Goal: Find specific page/section: Find specific page/section

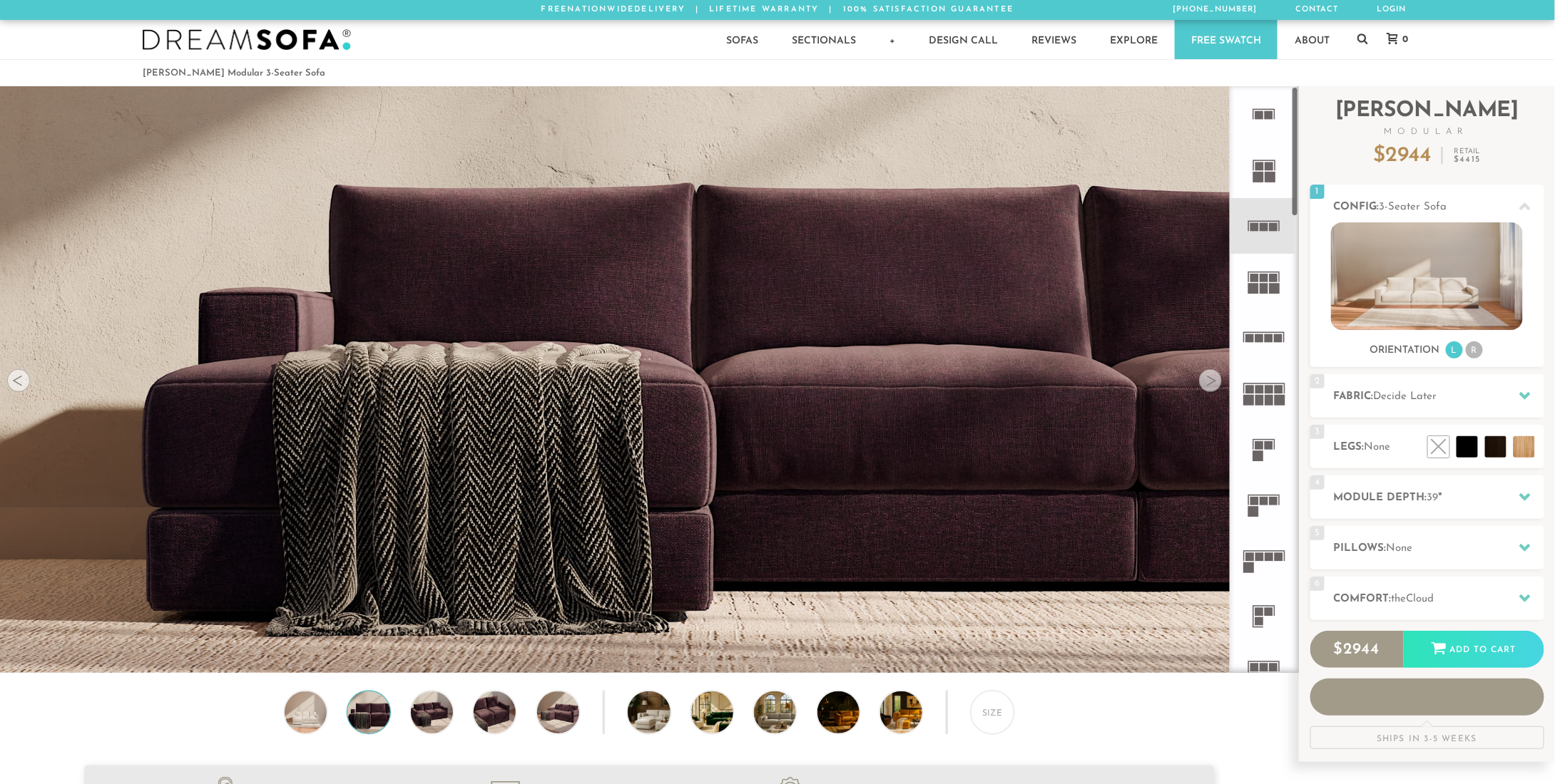
scroll to position [17341, 1544]
click at [1217, 383] on div at bounding box center [1210, 381] width 23 height 23
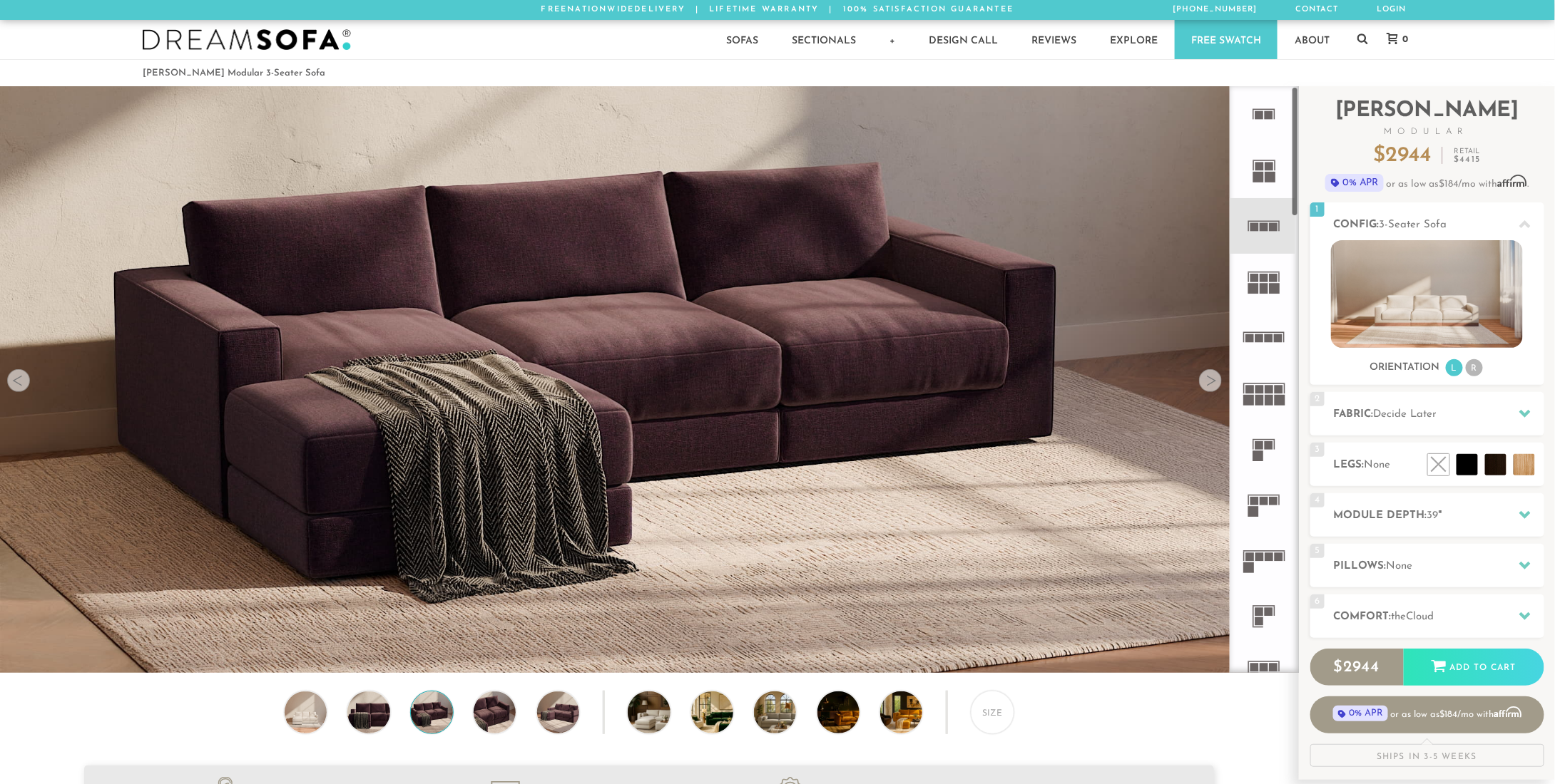
scroll to position [12, 12]
click at [1217, 383] on div at bounding box center [1210, 381] width 23 height 23
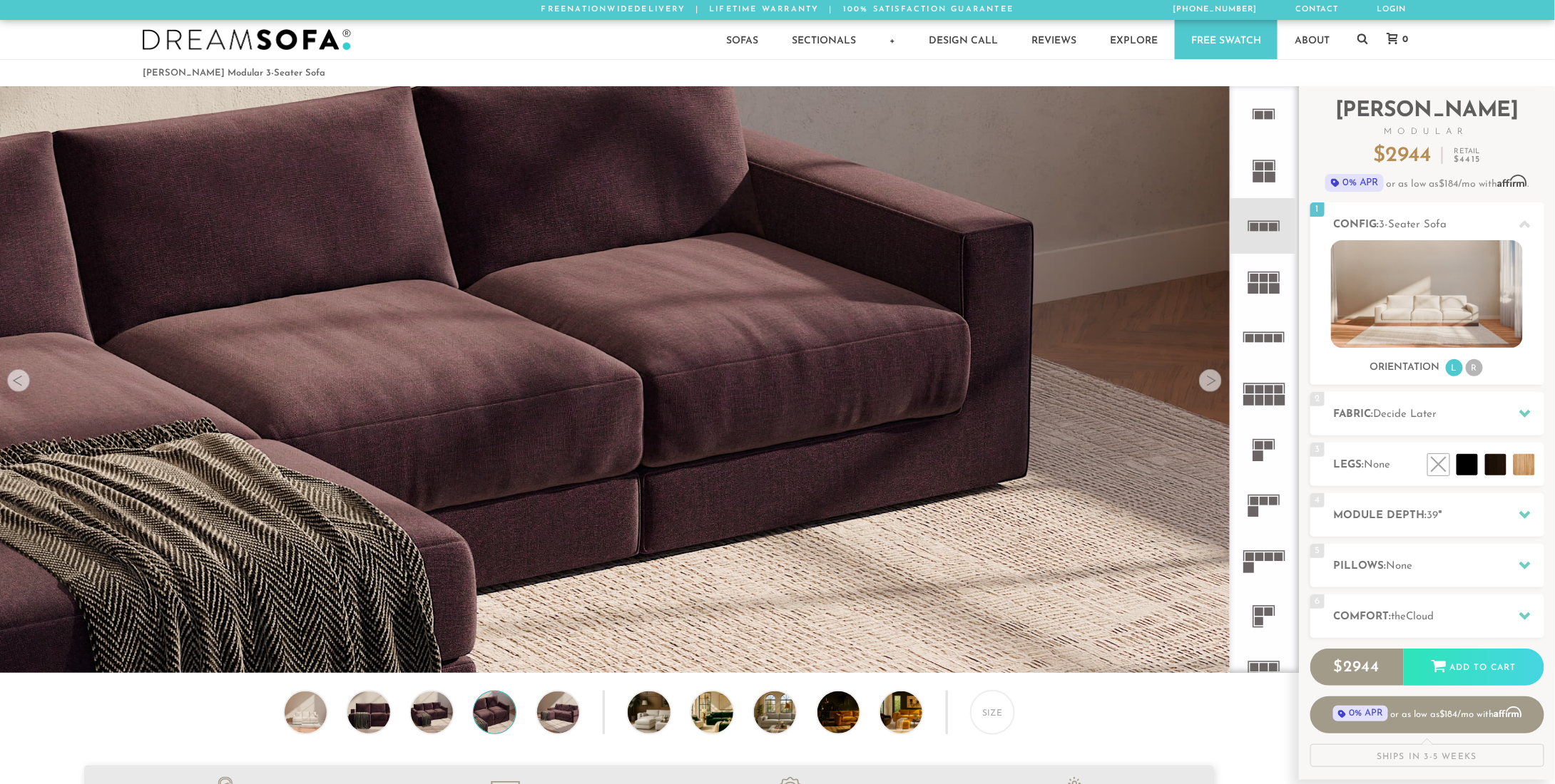
click at [1217, 383] on div at bounding box center [1210, 381] width 23 height 23
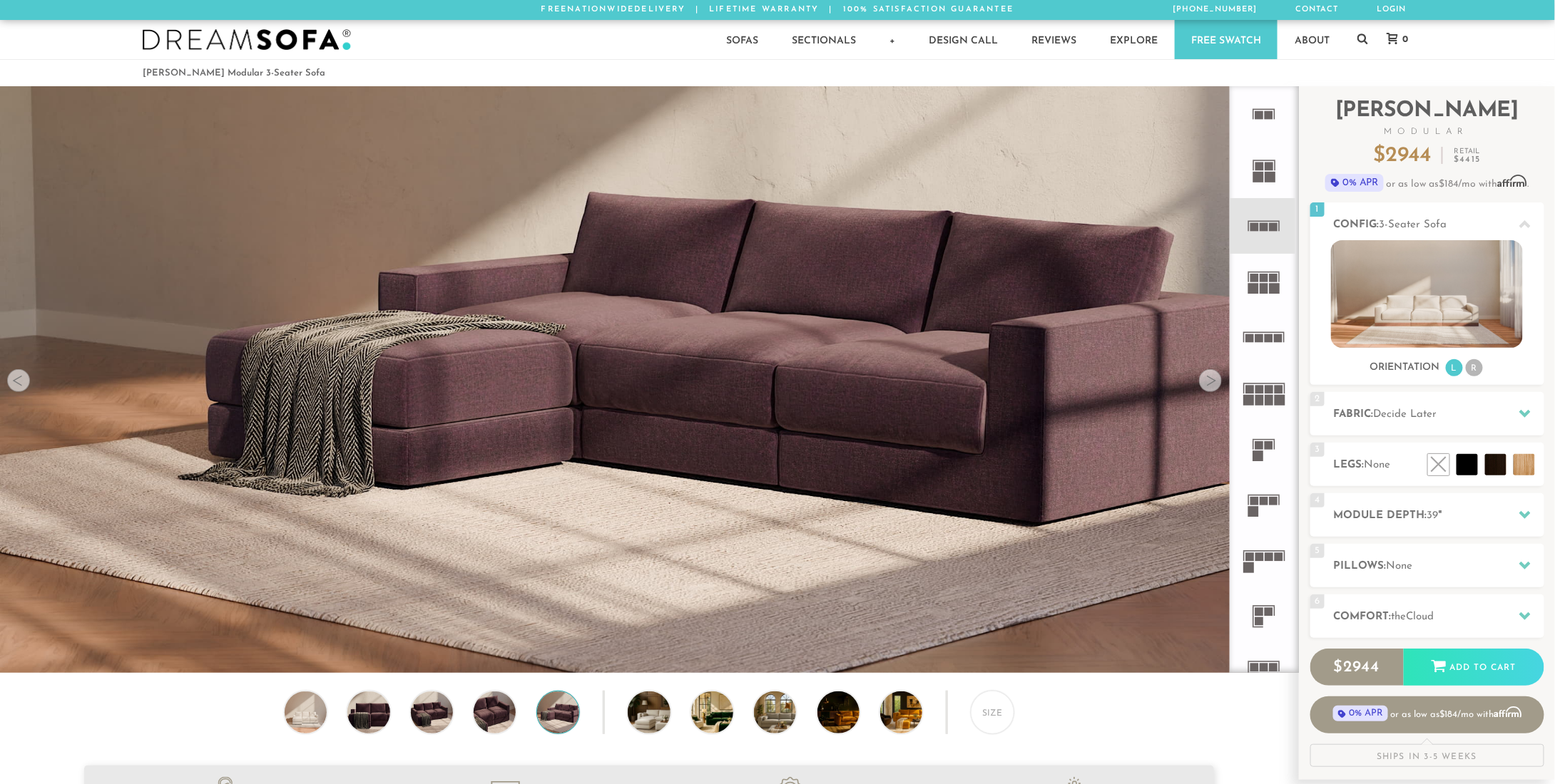
click at [1217, 383] on div at bounding box center [1210, 381] width 23 height 23
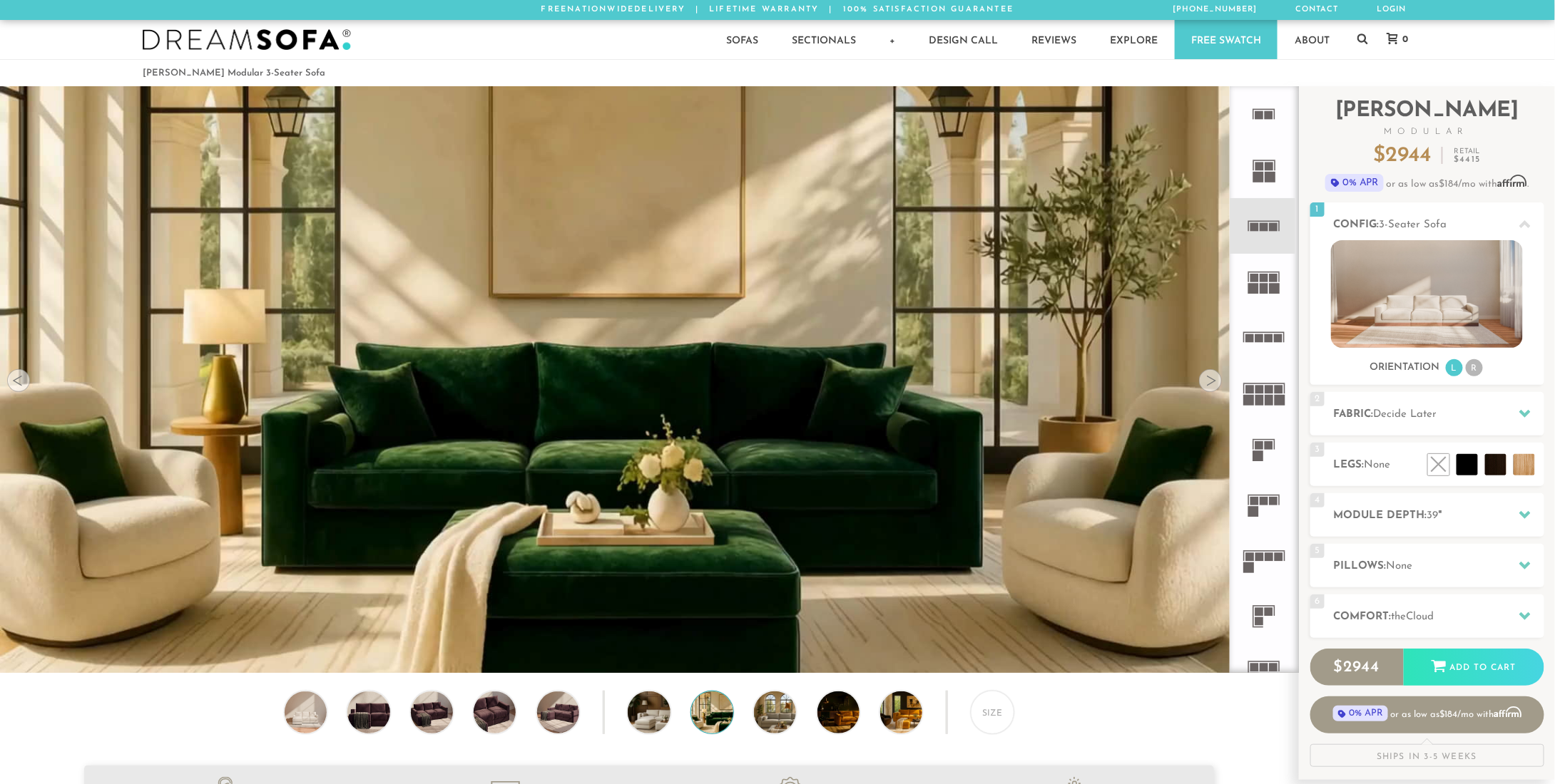
click at [1217, 383] on div at bounding box center [1210, 381] width 23 height 23
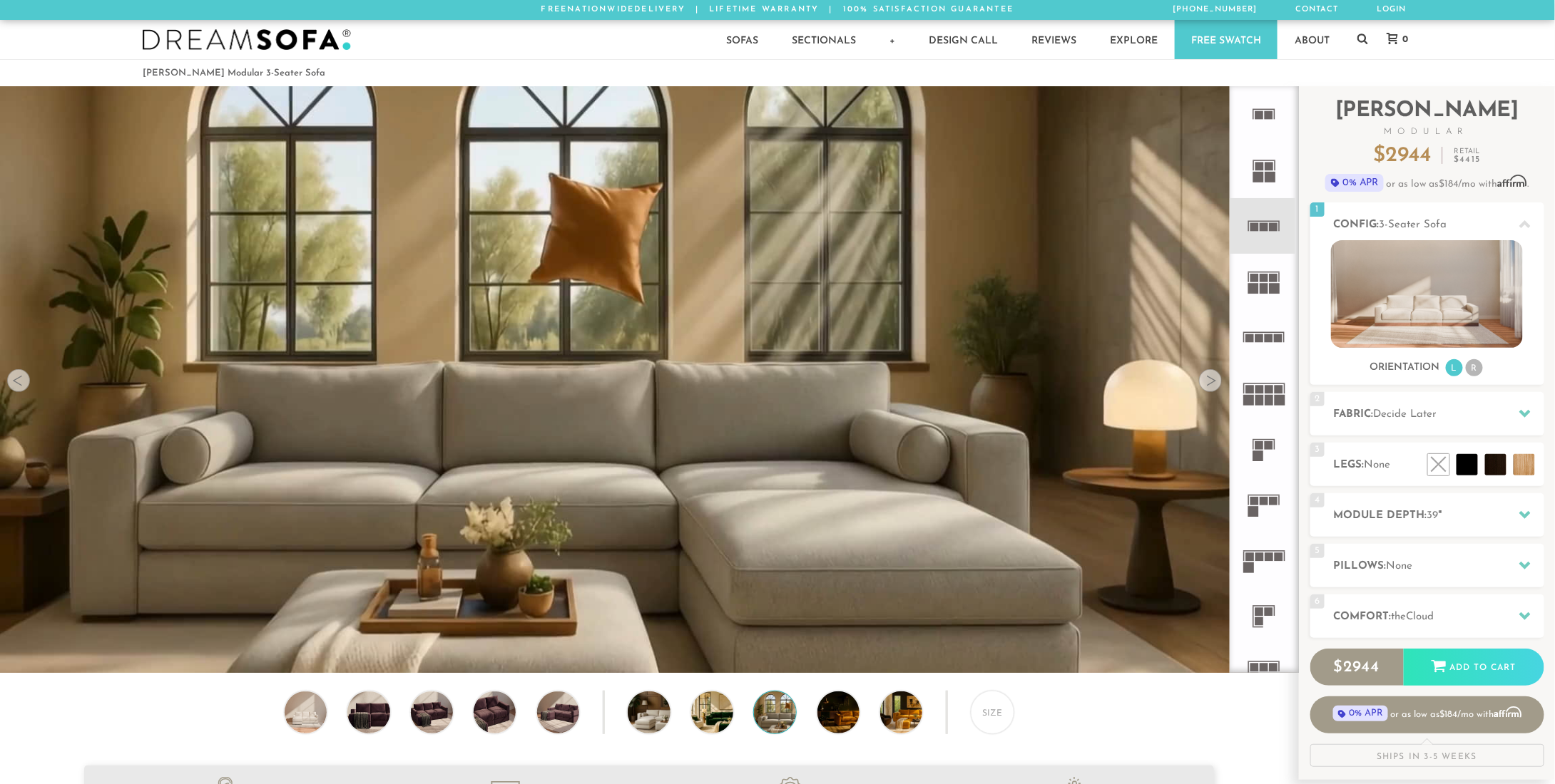
click at [1217, 383] on div at bounding box center [1210, 381] width 23 height 23
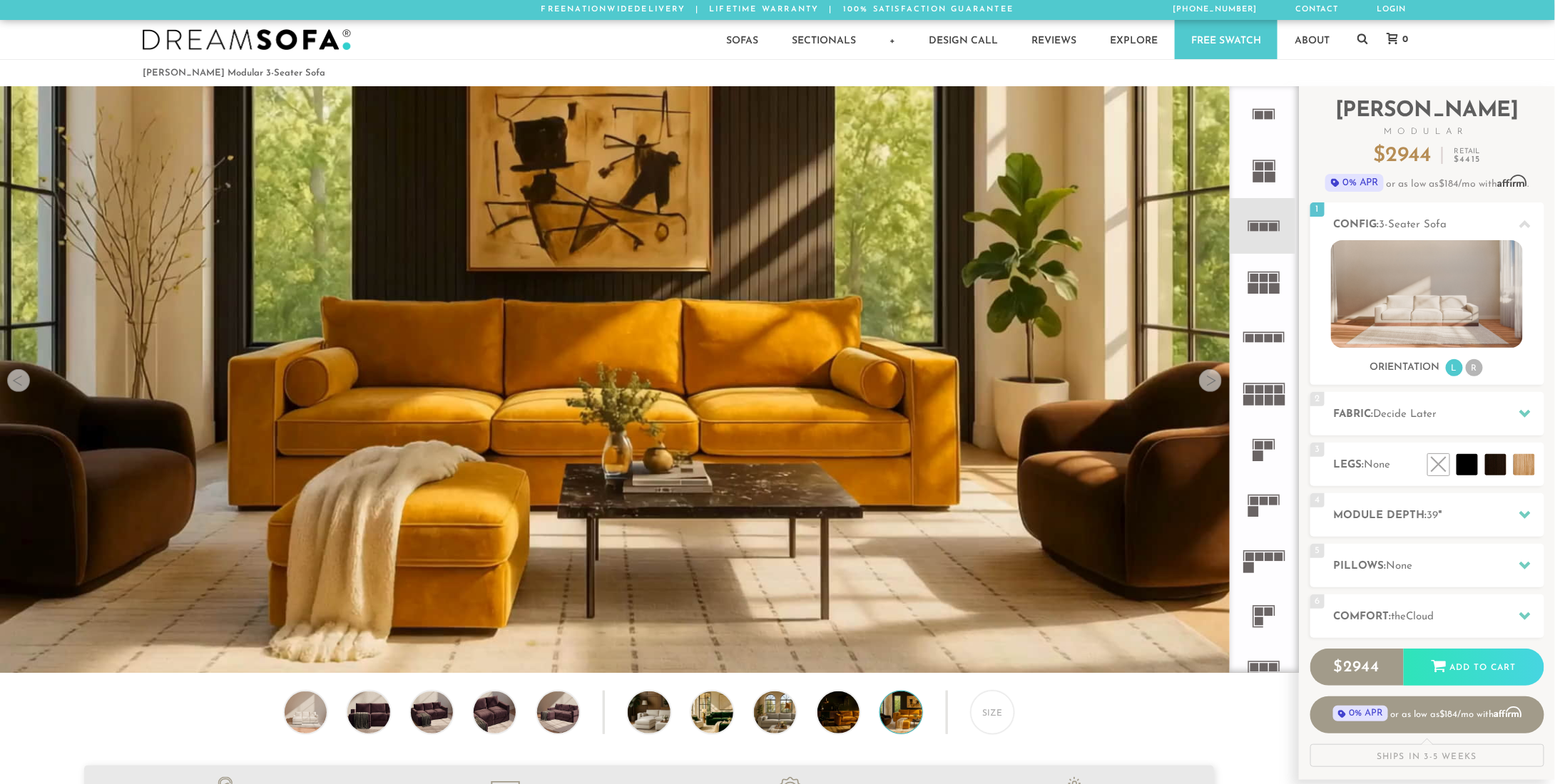
click at [1217, 383] on div at bounding box center [1210, 381] width 23 height 23
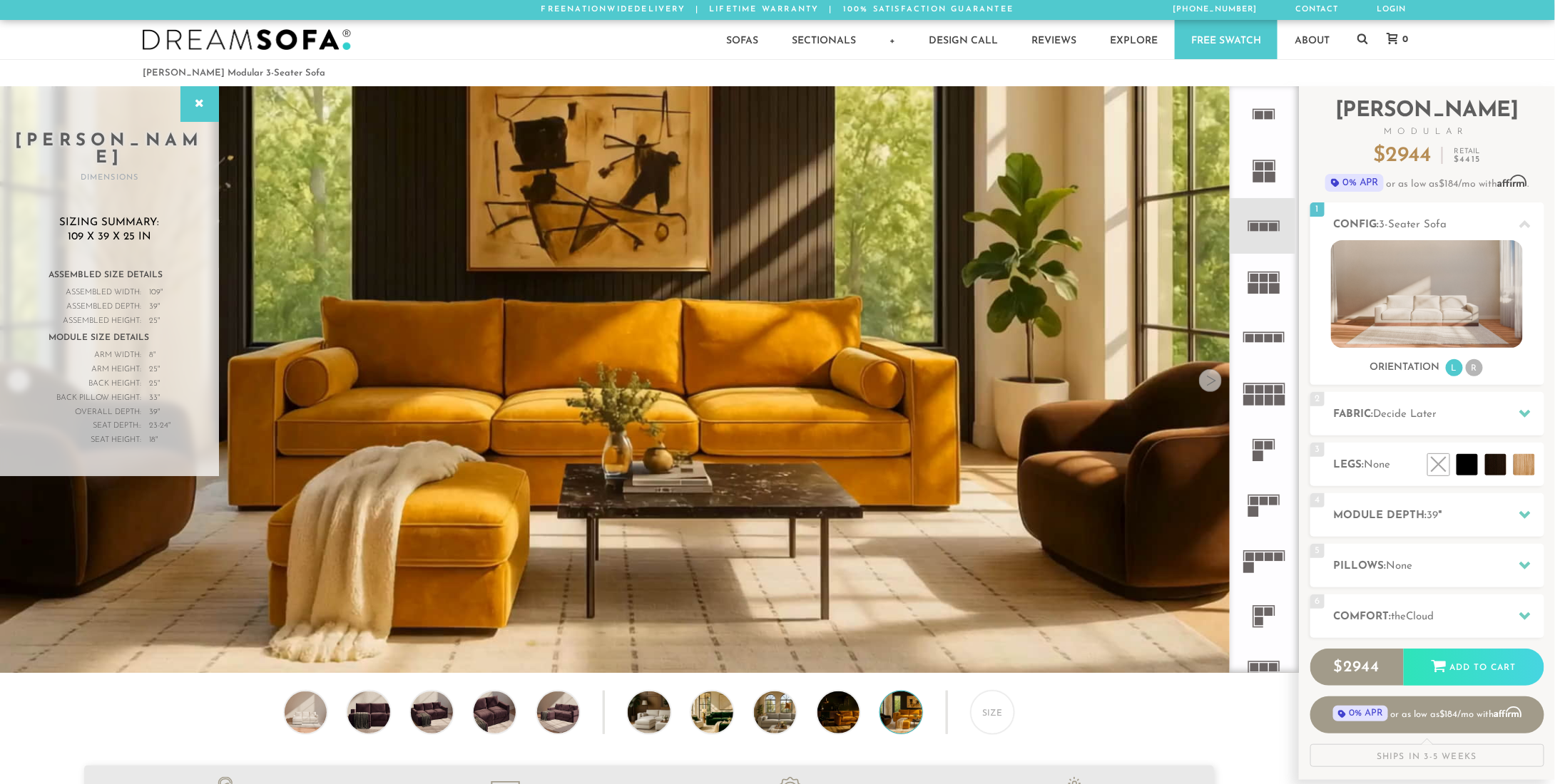
click at [1217, 383] on div at bounding box center [1210, 381] width 23 height 23
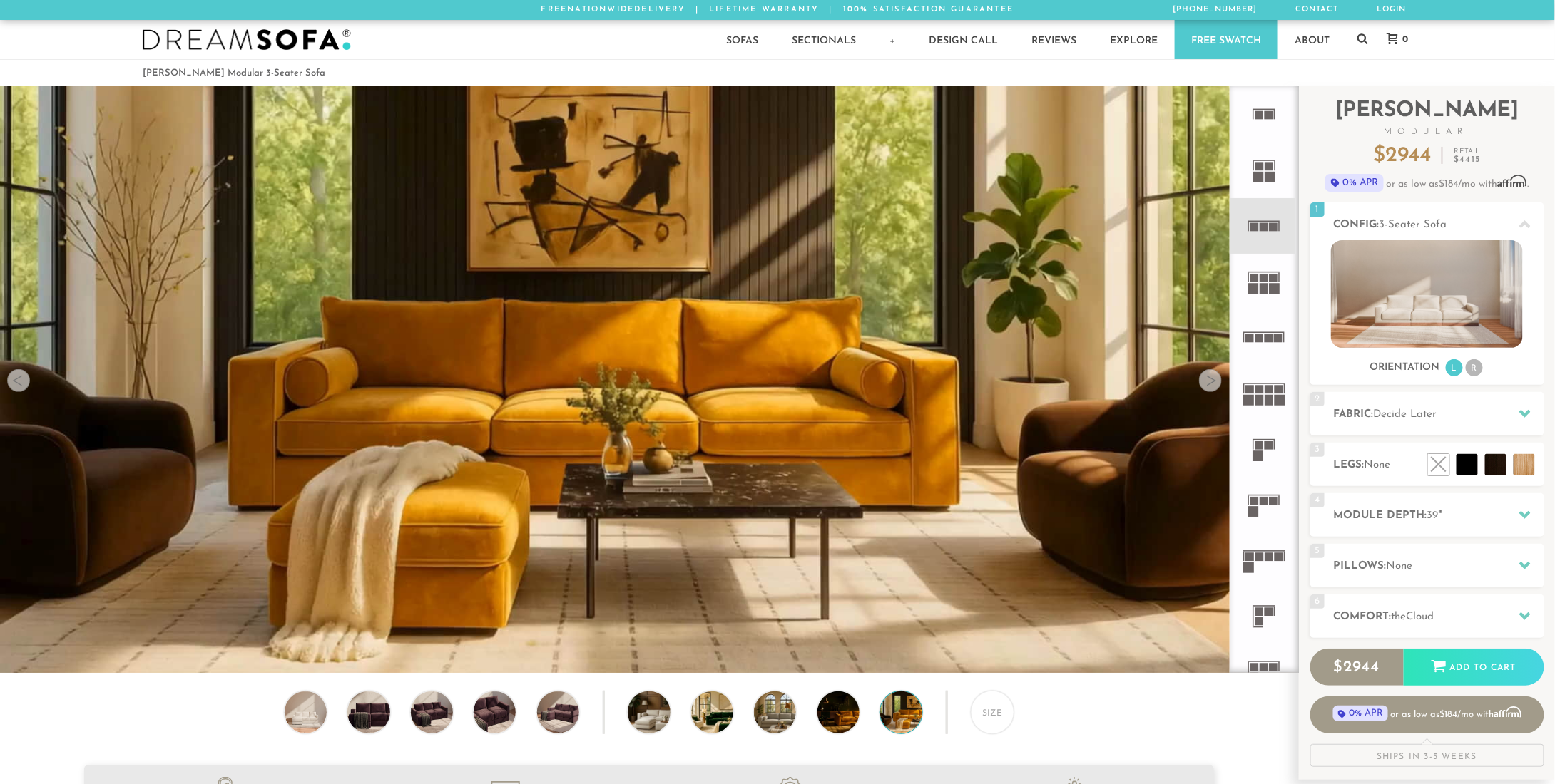
click at [1217, 383] on div at bounding box center [1210, 381] width 23 height 23
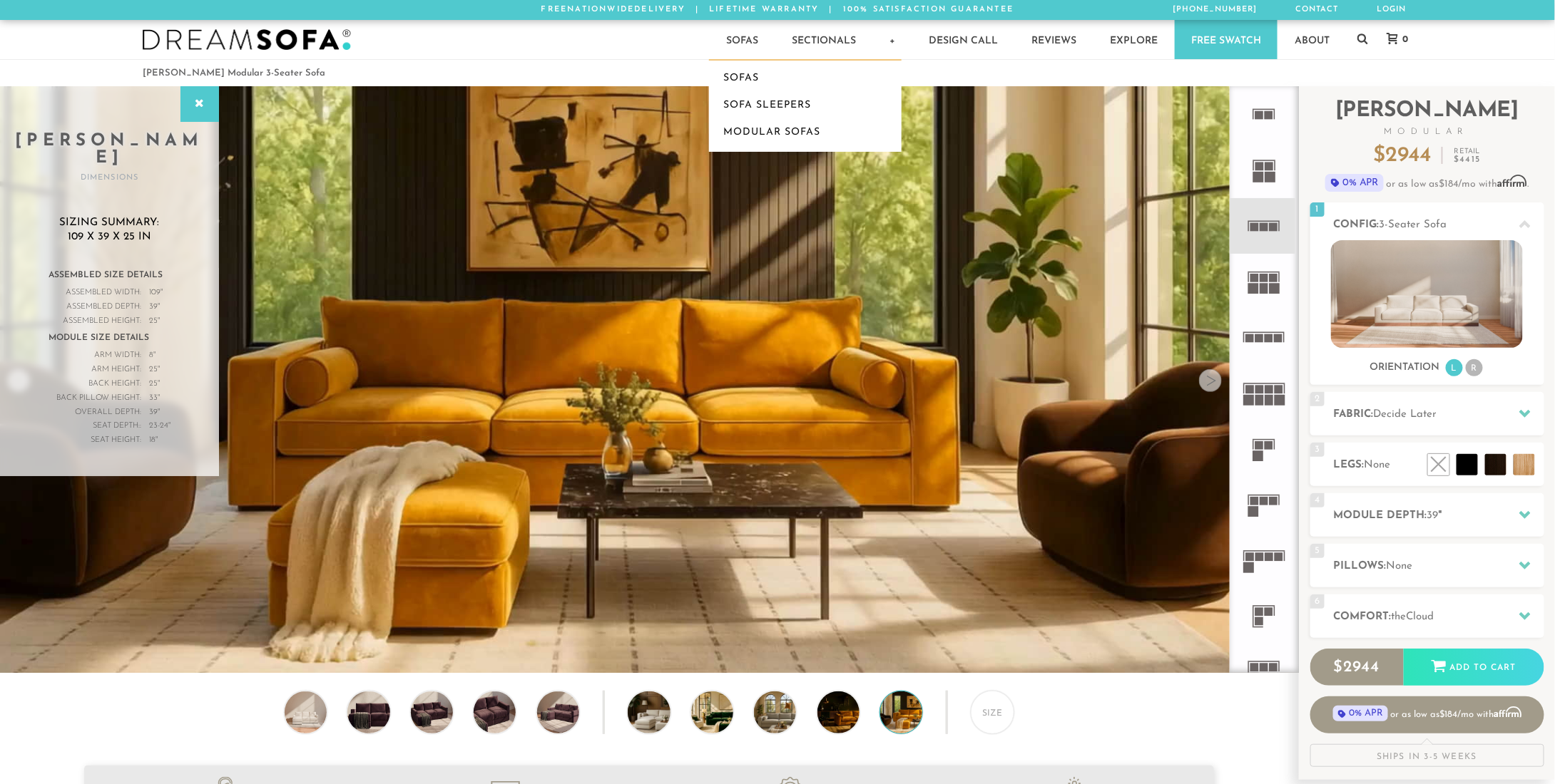
click at [750, 104] on link "Sofa Sleepers" at bounding box center [805, 105] width 193 height 27
